Goal: Transaction & Acquisition: Purchase product/service

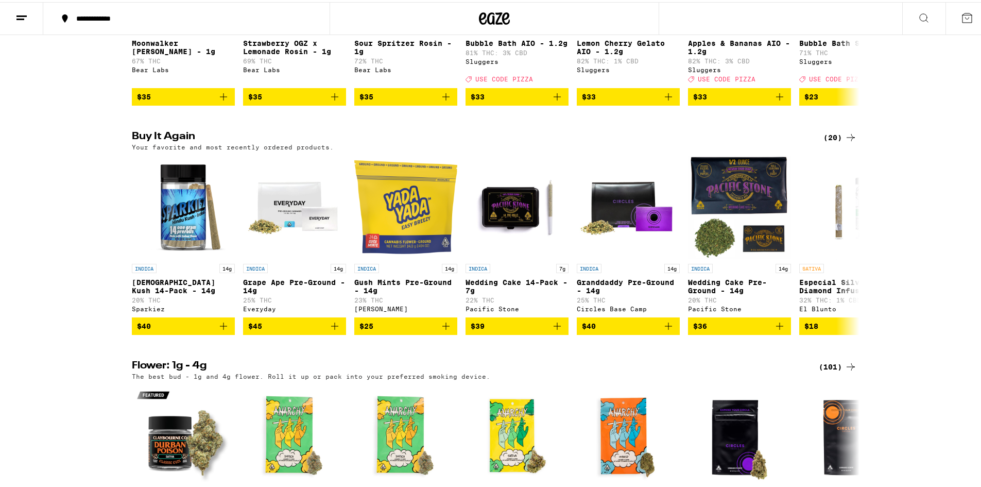
scroll to position [515, 0]
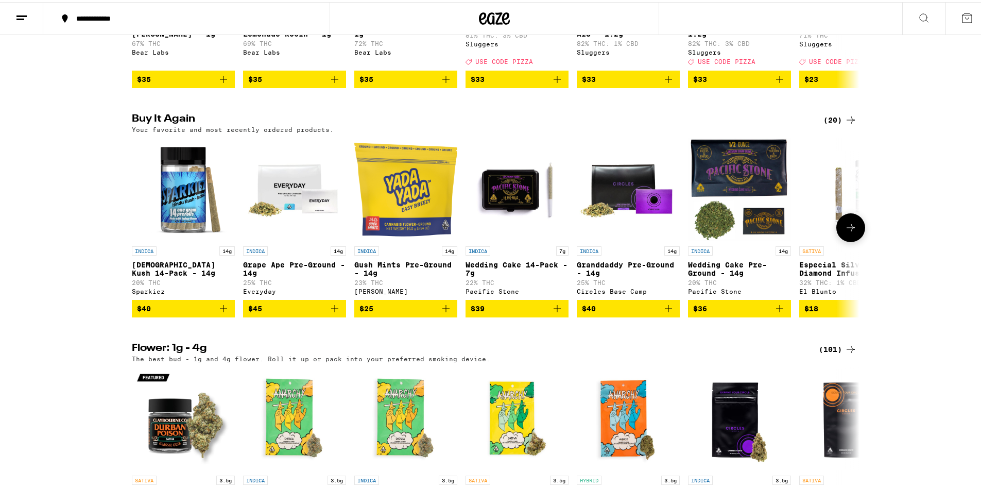
click at [217, 313] on icon "Add to bag" at bounding box center [223, 306] width 12 height 12
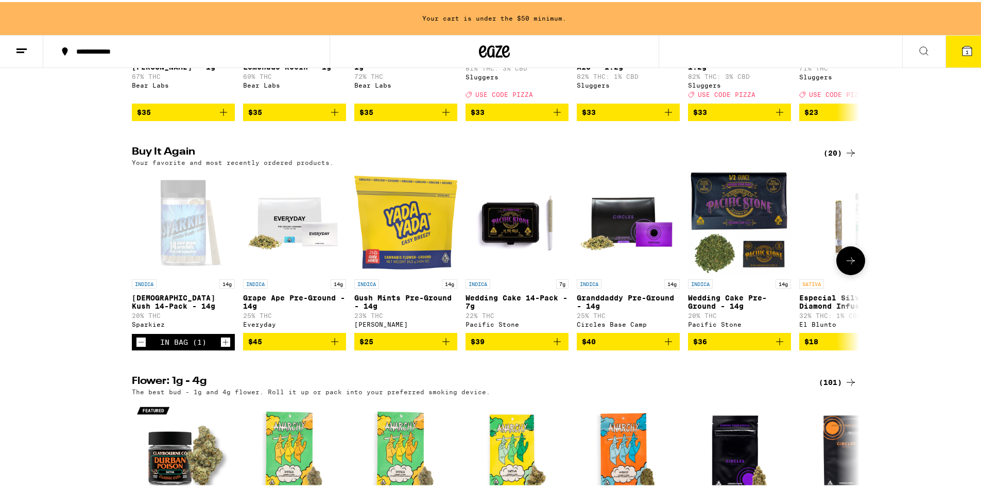
scroll to position [548, 0]
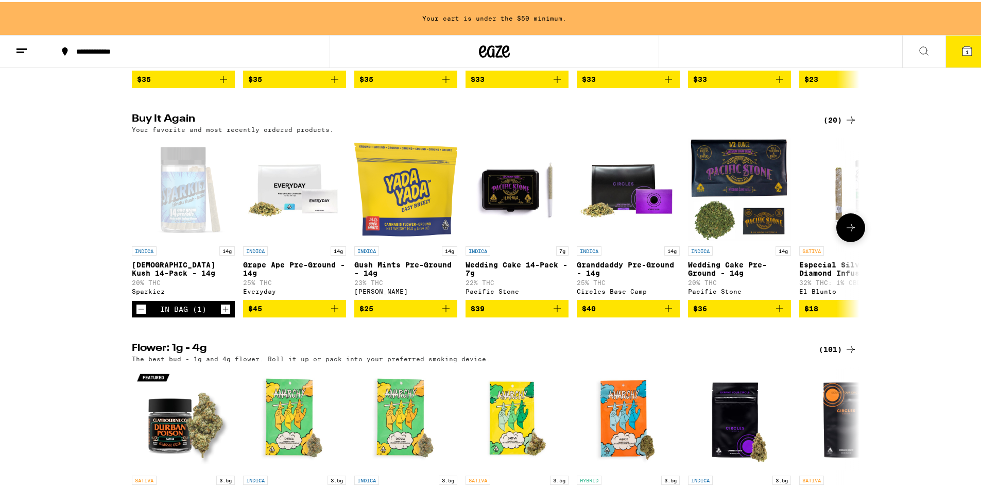
click at [443, 313] on icon "Add to bag" at bounding box center [446, 306] width 12 height 12
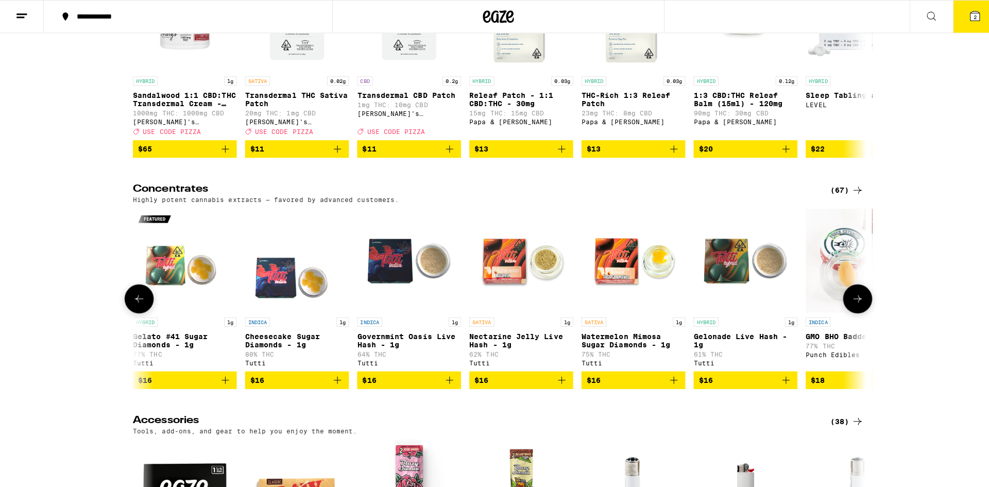
scroll to position [3604, 0]
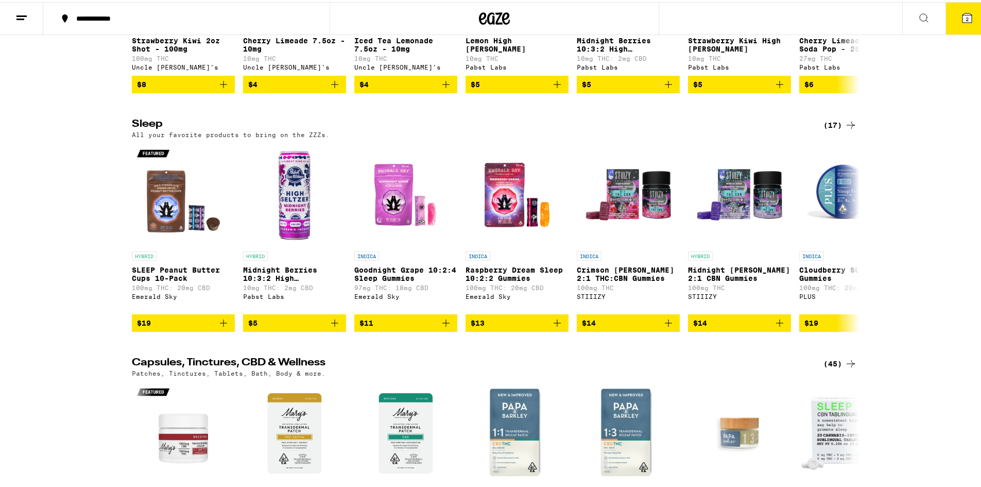
click at [954, 23] on button "2" at bounding box center [966, 17] width 43 height 32
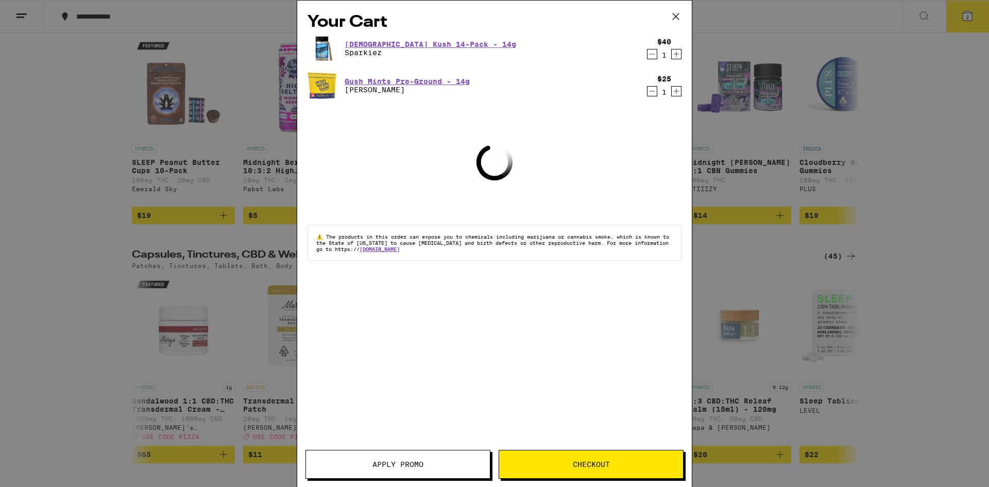
scroll to position [3499, 0]
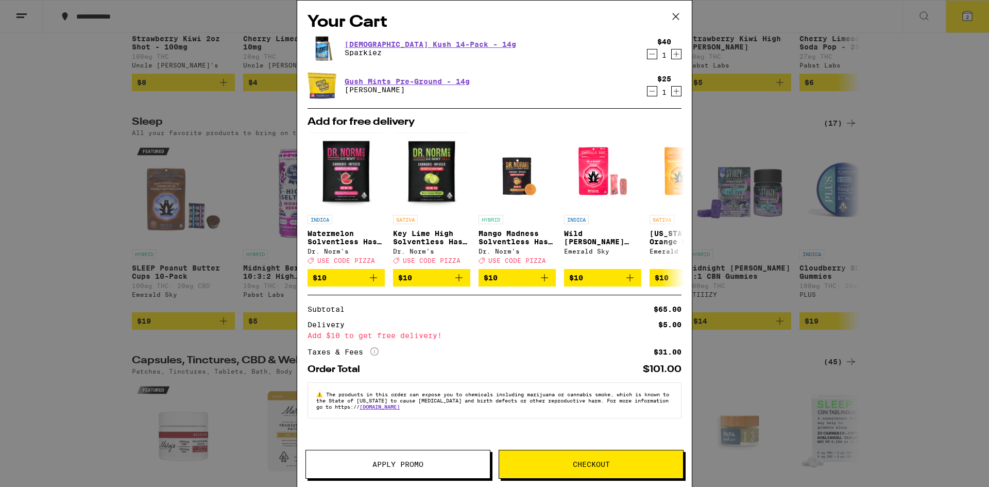
click at [558, 462] on span "Checkout" at bounding box center [591, 463] width 184 height 7
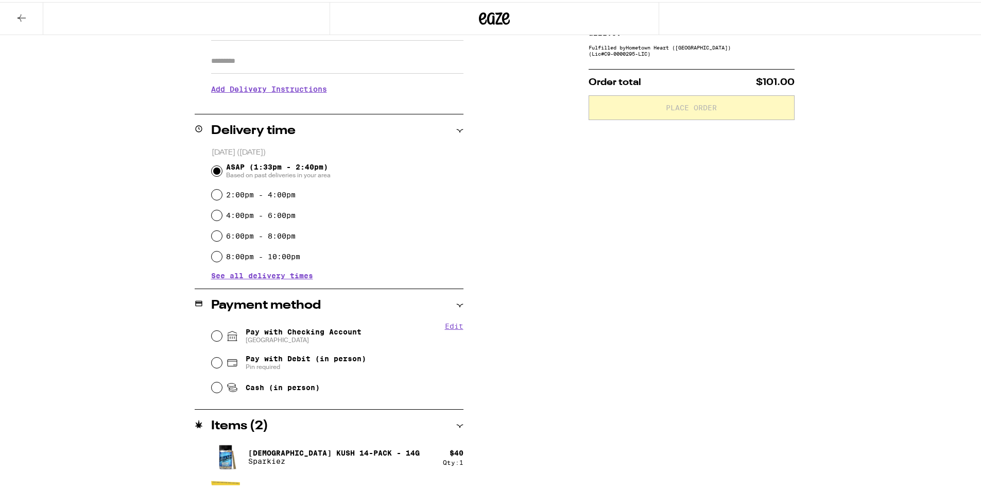
scroll to position [203, 0]
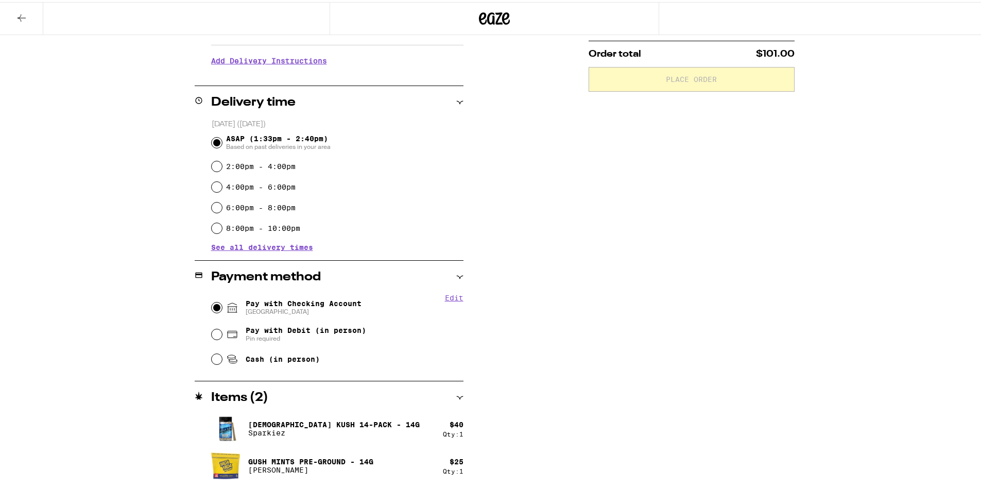
click at [214, 307] on input "Pay with Checking Account CHASE COLLEGE" at bounding box center [217, 305] width 10 height 10
radio input "true"
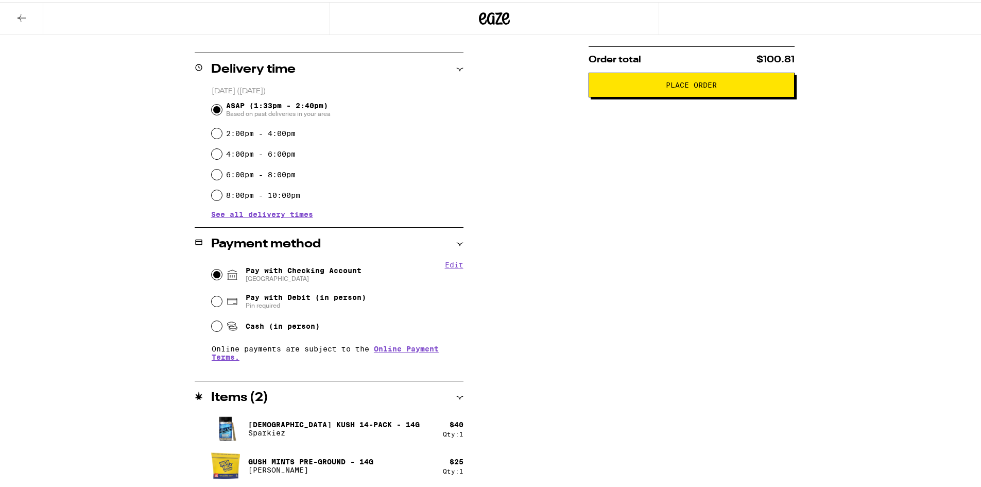
scroll to position [0, 0]
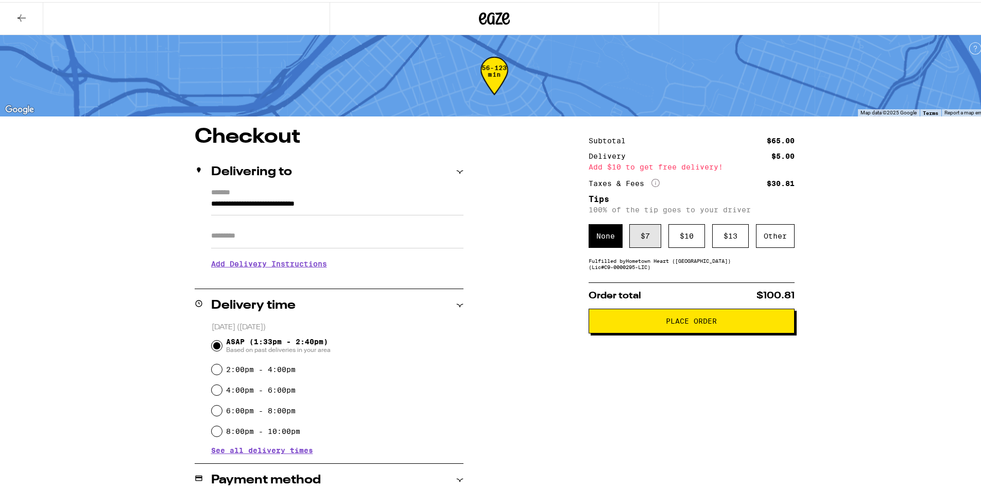
click at [639, 241] on div "$ 7" at bounding box center [645, 234] width 32 height 24
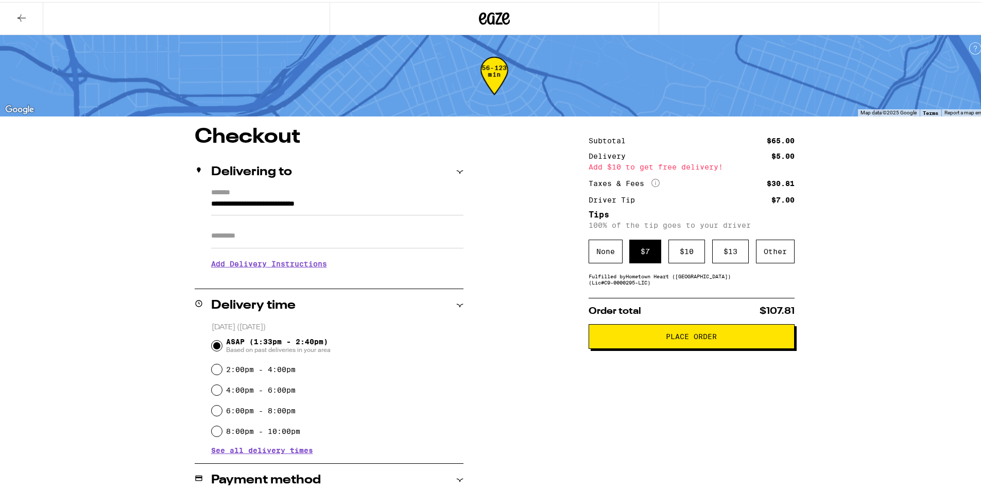
click at [670, 338] on span "Place Order" at bounding box center [691, 334] width 51 height 7
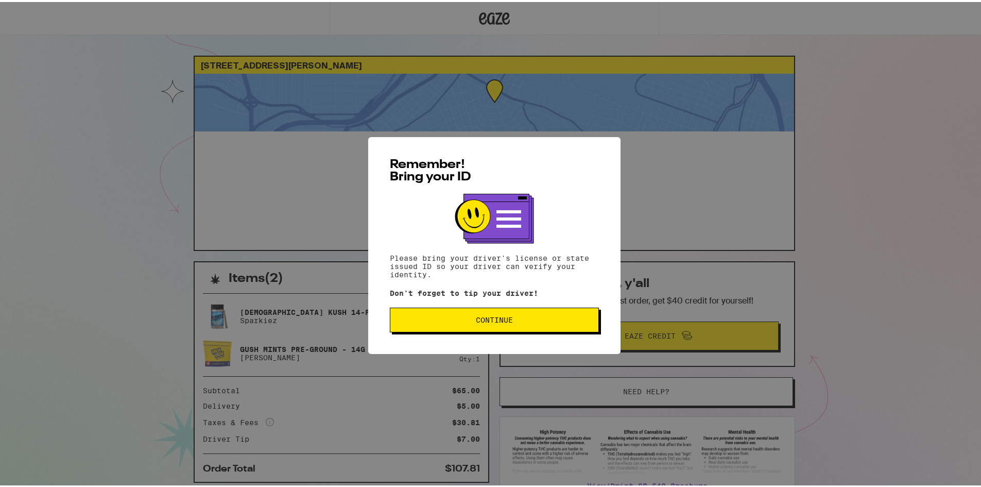
click at [470, 311] on button "Continue" at bounding box center [494, 317] width 209 height 25
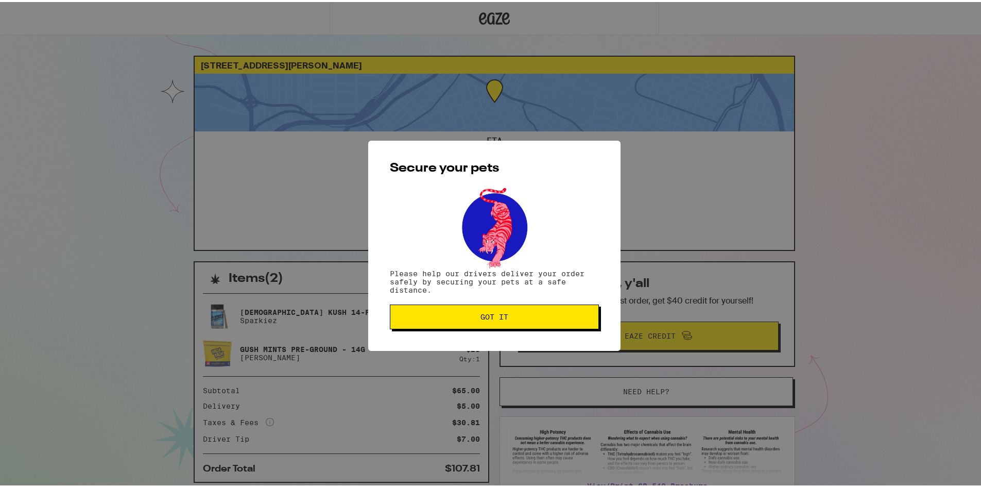
click at [470, 311] on button "Got it" at bounding box center [494, 314] width 209 height 25
